Goal: Navigation & Orientation: Find specific page/section

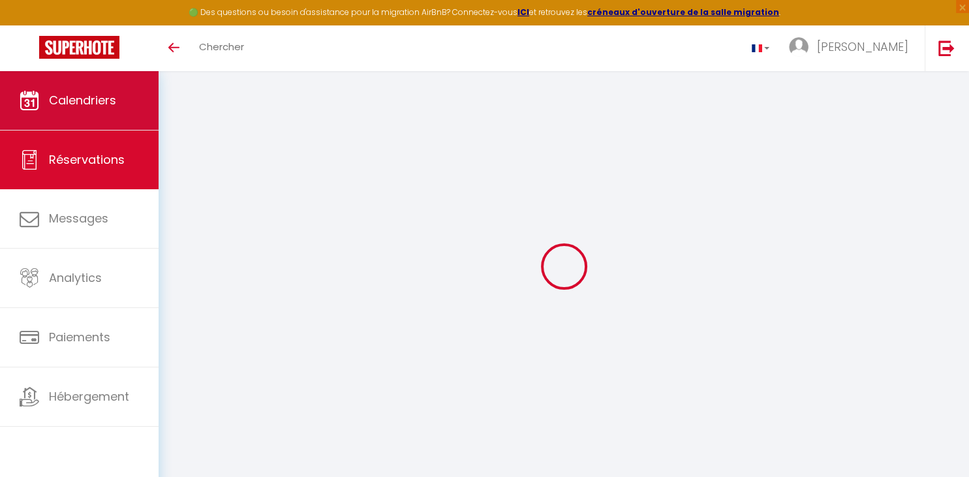
click at [113, 91] on link "Calendriers" at bounding box center [79, 100] width 159 height 59
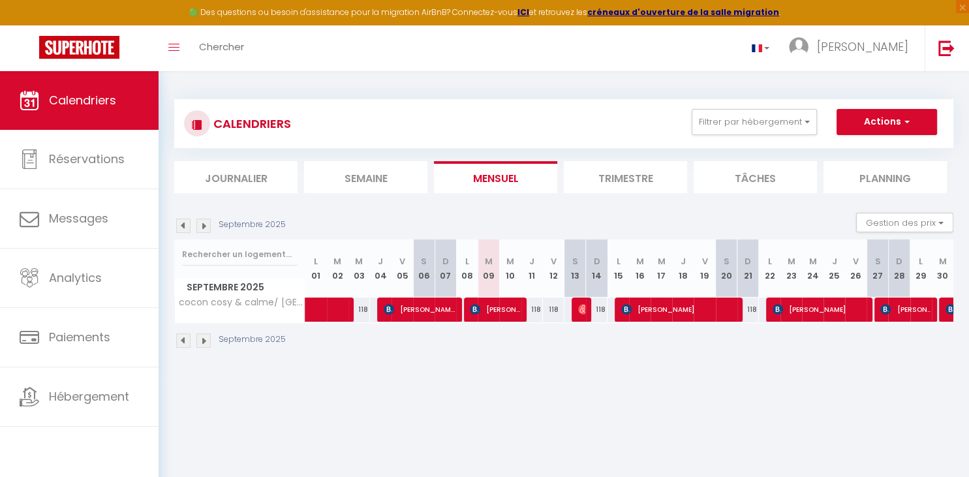
click at [208, 228] on img at bounding box center [203, 226] width 14 height 14
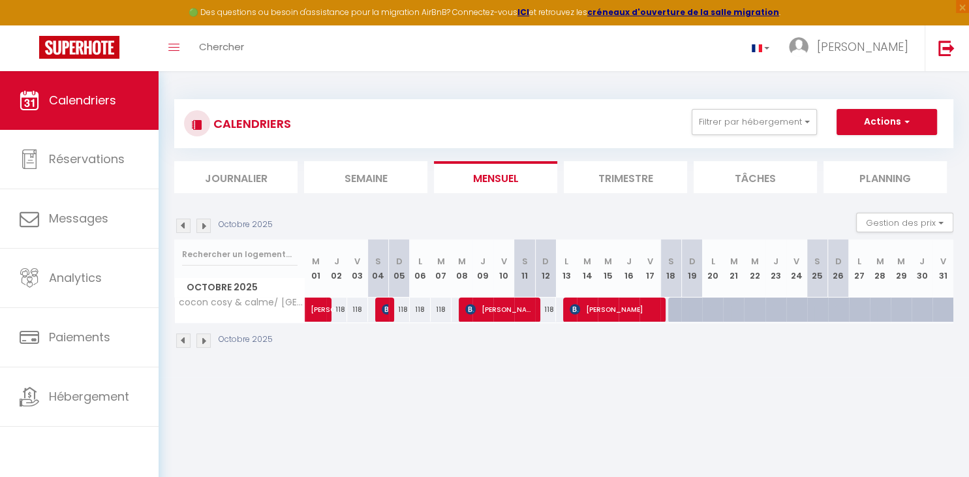
click at [184, 225] on img at bounding box center [183, 226] width 14 height 14
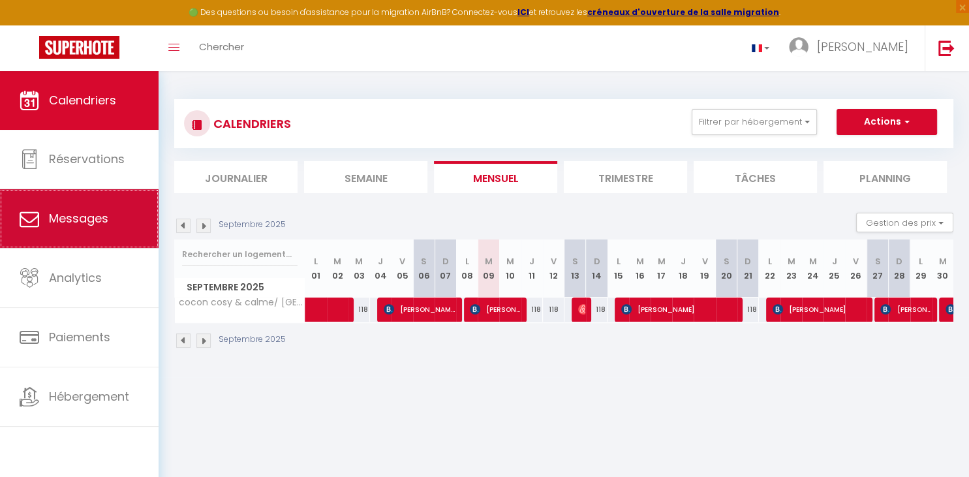
click at [121, 210] on link "Messages" at bounding box center [79, 218] width 159 height 59
select select "message"
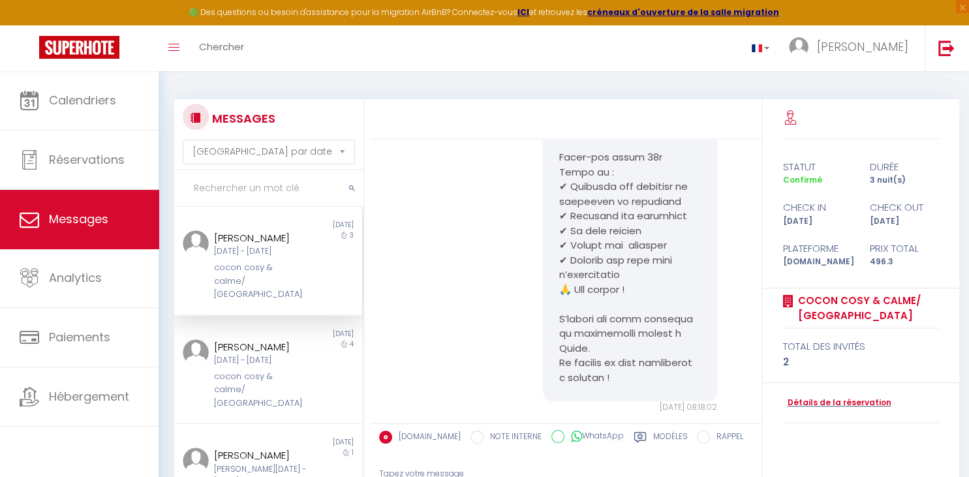
scroll to position [1382, 0]
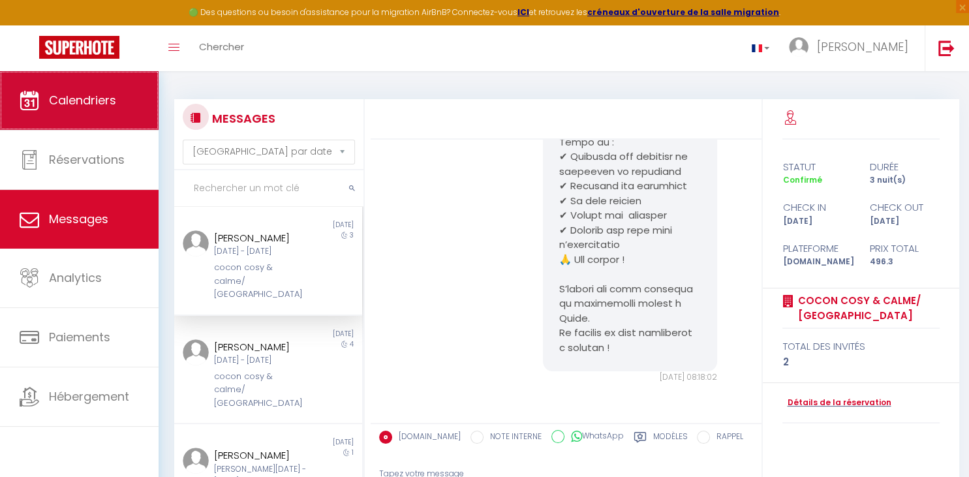
click at [101, 106] on span "Calendriers" at bounding box center [82, 100] width 67 height 16
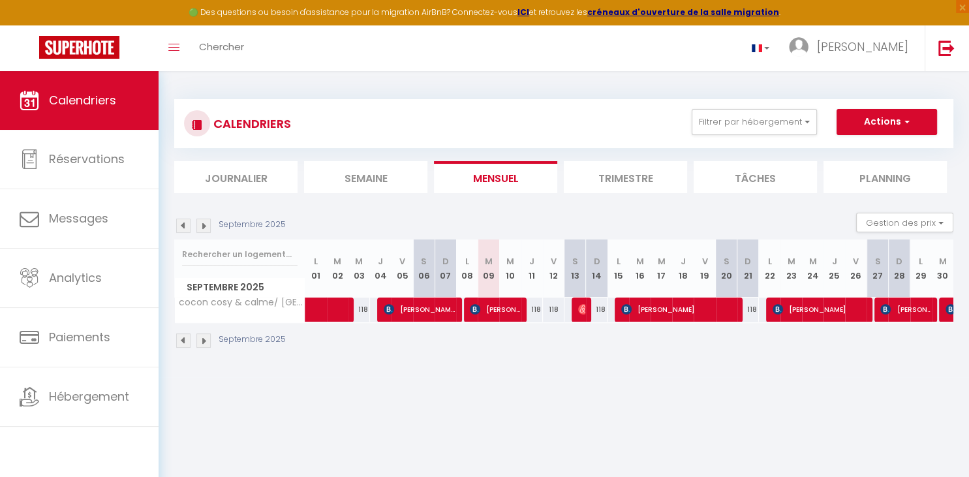
click at [204, 223] on img at bounding box center [203, 226] width 14 height 14
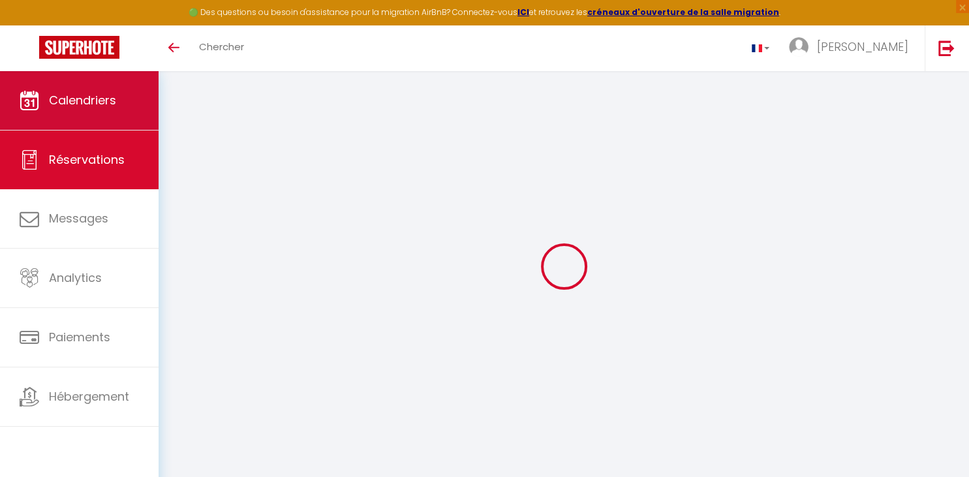
click at [125, 102] on link "Calendriers" at bounding box center [79, 100] width 159 height 59
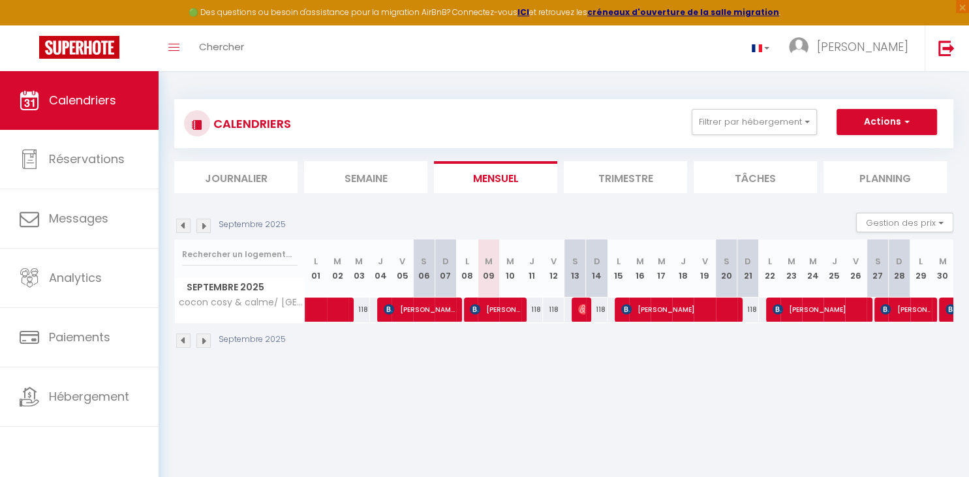
click at [202, 231] on img at bounding box center [203, 226] width 14 height 14
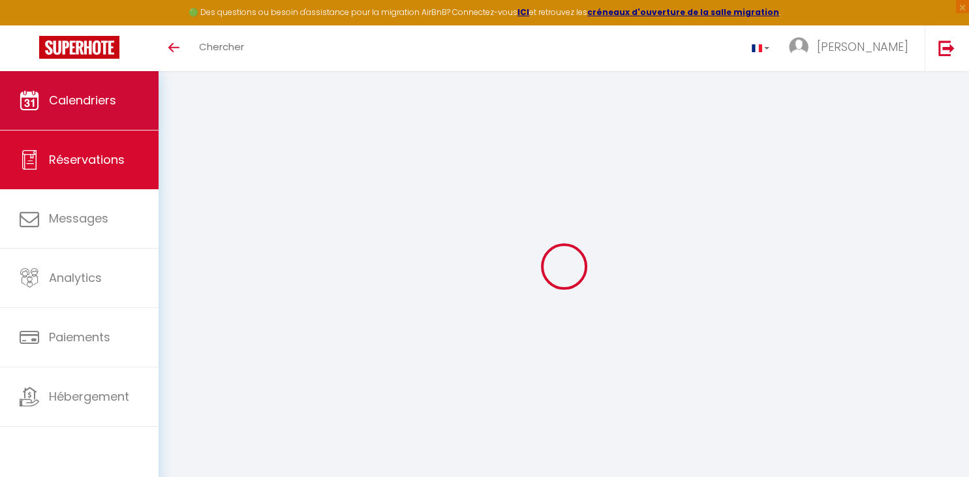
click at [106, 93] on span "Calendriers" at bounding box center [82, 100] width 67 height 16
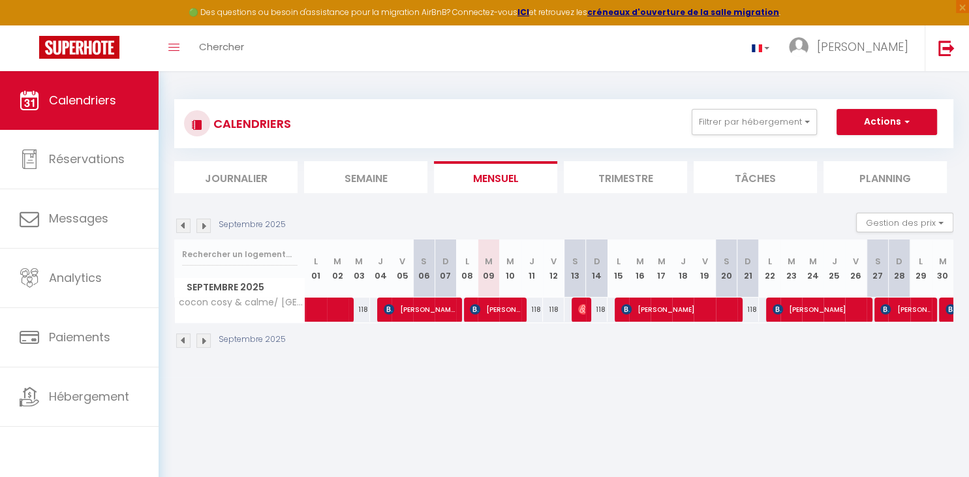
click at [203, 226] on img at bounding box center [203, 226] width 14 height 14
